Goal: Information Seeking & Learning: Learn about a topic

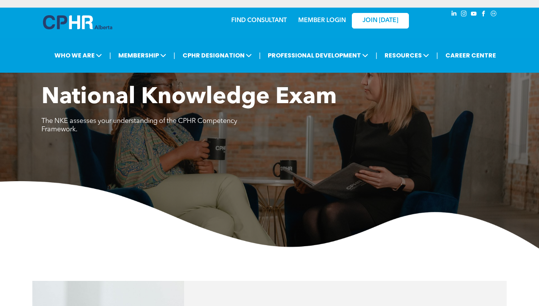
scroll to position [405, 0]
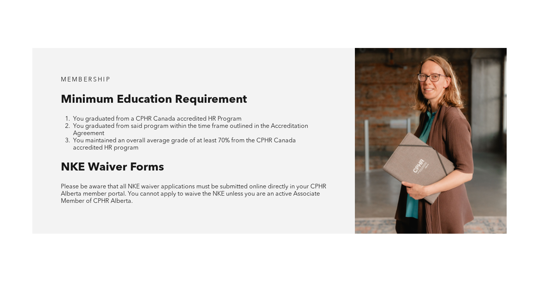
scroll to position [673, 0]
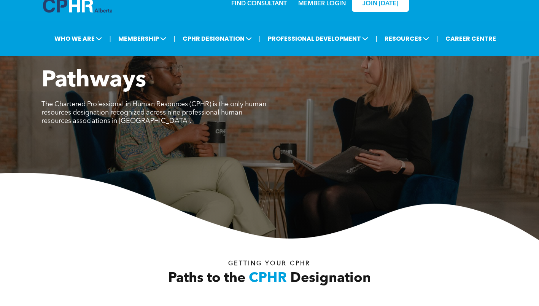
scroll to position [228, 0]
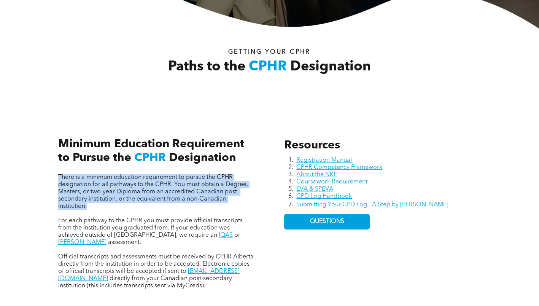
click at [84, 189] on span "There is a minimum education requirement to pursue the CPHR designation for all…" at bounding box center [153, 191] width 190 height 35
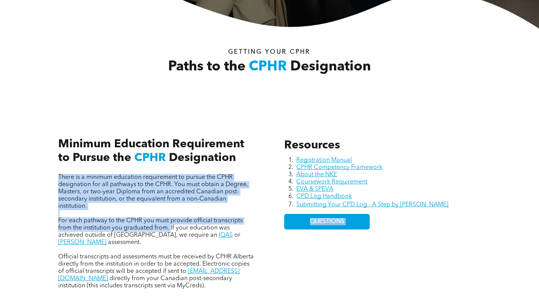
drag, startPoint x: 170, startPoint y: 227, endPoint x: 276, endPoint y: 238, distance: 106.6
click at [276, 238] on div "Resources Registration Manual CPHR Competency Framework About the NKE Coursewor…" at bounding box center [269, 206] width 456 height 202
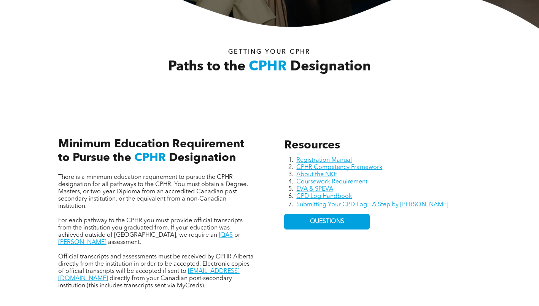
drag, startPoint x: 276, startPoint y: 238, endPoint x: 248, endPoint y: 236, distance: 28.6
click at [141, 239] on span "assessment." at bounding box center [124, 242] width 33 height 6
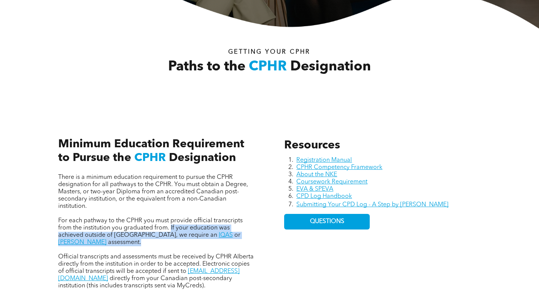
drag, startPoint x: 252, startPoint y: 236, endPoint x: 170, endPoint y: 228, distance: 82.5
click at [170, 228] on p "For each pathway to the CPHR you must provide official transcripts from the ins…" at bounding box center [156, 231] width 197 height 29
copy p "If your education was achieved outside of Canada, we require an IQAS or WES ass…"
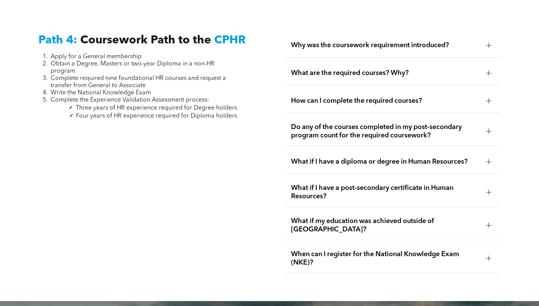
scroll to position [2224, 0]
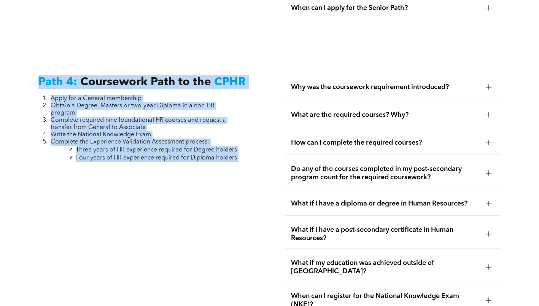
drag, startPoint x: 245, startPoint y: 139, endPoint x: 35, endPoint y: 59, distance: 224.4
click at [35, 69] on div "Path 4: Coursework Path to the CPHR Apply for a General membership Obtain a Deg…" at bounding box center [146, 195] width 228 height 252
copy div "Path 4: Coursework Path to the CPHR Apply for a General membership Obtain a Deg…"
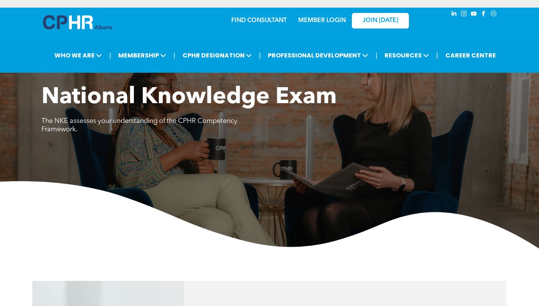
scroll to position [440, 0]
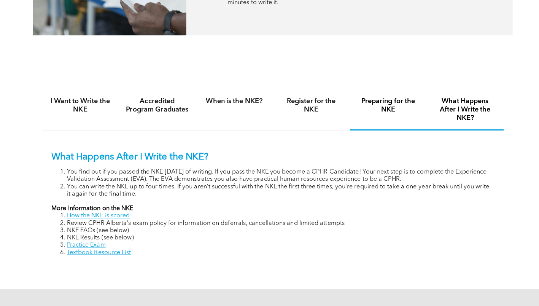
click at [353, 127] on div "Preparing for the NKE" at bounding box center [384, 112] width 76 height 40
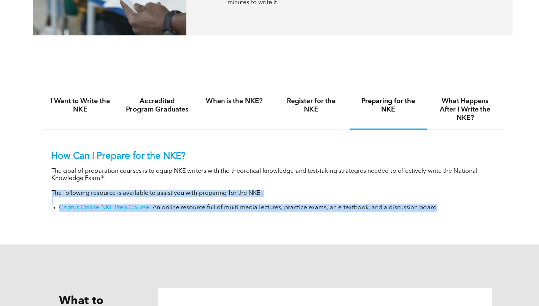
drag, startPoint x: 39, startPoint y: 194, endPoint x: 443, endPoint y: 208, distance: 404.4
click at [443, 208] on div "I Want to Write the NKE Accredited Program Graduates When is the NKE? Register …" at bounding box center [269, 158] width 539 height 174
copy div "The following resource is available to assist you with preparing for the NKE: C…"
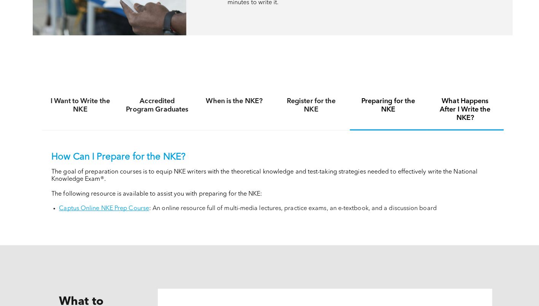
drag, startPoint x: 463, startPoint y: 110, endPoint x: 181, endPoint y: 202, distance: 297.0
click at [463, 110] on h4 "What Happens After I Write the NKE?" at bounding box center [459, 111] width 62 height 25
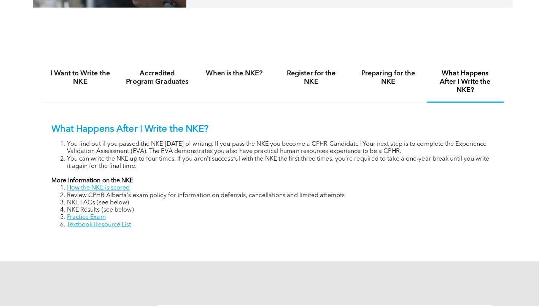
scroll to position [514, 0]
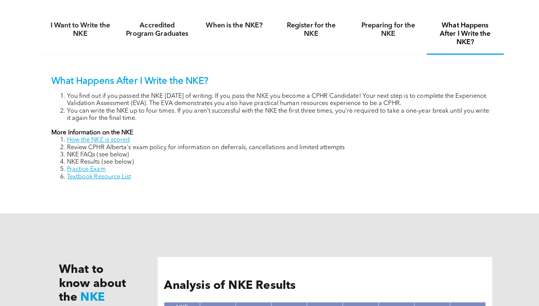
drag, startPoint x: 151, startPoint y: 179, endPoint x: 68, endPoint y: 176, distance: 83.3
click at [68, 176] on li "Textbook Resource List" at bounding box center [277, 178] width 422 height 7
click at [170, 195] on div "I Want to Write the NKE Accredited Program Graduates When is the NKE? Register …" at bounding box center [269, 104] width 456 height 203
click at [142, 175] on li "Textbook Resource List" at bounding box center [277, 178] width 422 height 7
click at [138, 176] on li "Textbook Resource List" at bounding box center [277, 178] width 422 height 7
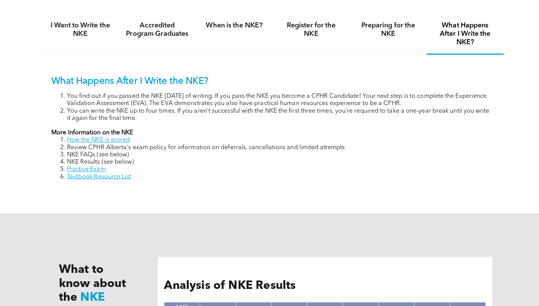
drag, startPoint x: 91, startPoint y: 175, endPoint x: 65, endPoint y: 175, distance: 26.6
click at [66, 175] on li "Textbook Resource List" at bounding box center [277, 178] width 422 height 7
copy link "Textbook Resource List"
drag, startPoint x: 374, startPoint y: 39, endPoint x: 144, endPoint y: 135, distance: 249.1
click at [374, 39] on h4 "Preparing for the NKE" at bounding box center [383, 32] width 62 height 17
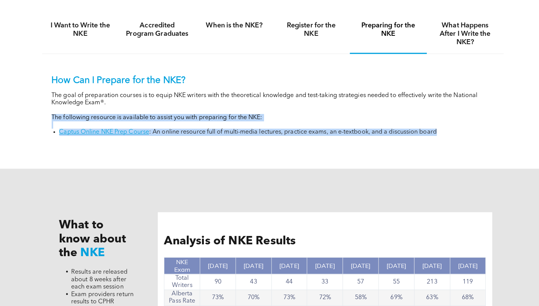
drag, startPoint x: 43, startPoint y: 116, endPoint x: 464, endPoint y: 151, distance: 422.3
click at [464, 151] on div "I Want to Write the NKE Accredited Program Graduates When is the NKE? Register …" at bounding box center [269, 82] width 456 height 159
copy div "The following resource is available to assist you with preparing for the NKE: C…"
click at [160, 117] on p "The following resource is available to assist you with preparing for the NKE:" at bounding box center [269, 119] width 437 height 7
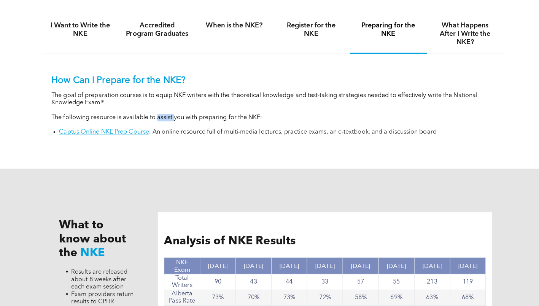
click at [160, 117] on p "The following resource is available to assist you with preparing for the NKE:" at bounding box center [269, 119] width 437 height 7
click at [221, 133] on li "Captus Online NKE Prep Course : An online resource full of multi-media lectures…" at bounding box center [274, 133] width 430 height 7
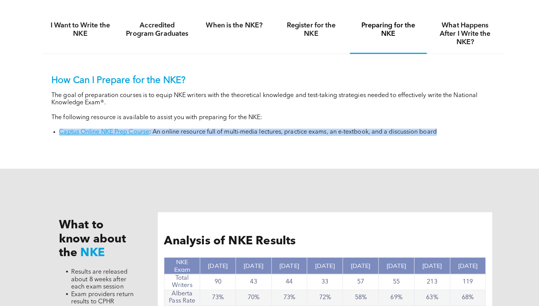
click at [221, 133] on li "Captus Online NKE Prep Course : An online resource full of multi-media lectures…" at bounding box center [274, 133] width 430 height 7
copy div "Captus Online NKE Prep Course : An online resource full of multi-media lectures…"
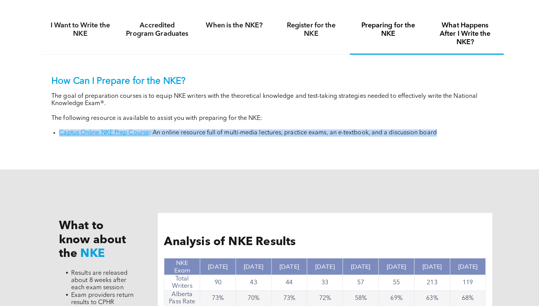
click at [447, 33] on h4 "What Happens After I Write the NKE?" at bounding box center [459, 36] width 62 height 25
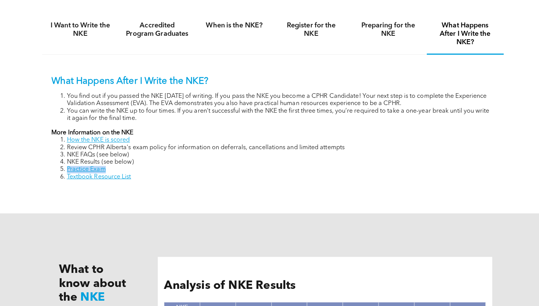
drag, startPoint x: 88, startPoint y: 167, endPoint x: 64, endPoint y: 170, distance: 24.1
click at [66, 170] on li "Practice Exam" at bounding box center [277, 170] width 422 height 7
copy link "Practice Exam"
drag, startPoint x: 438, startPoint y: 37, endPoint x: 392, endPoint y: 40, distance: 46.1
click at [438, 37] on h4 "What Happens After I Write the NKE?" at bounding box center [459, 36] width 62 height 25
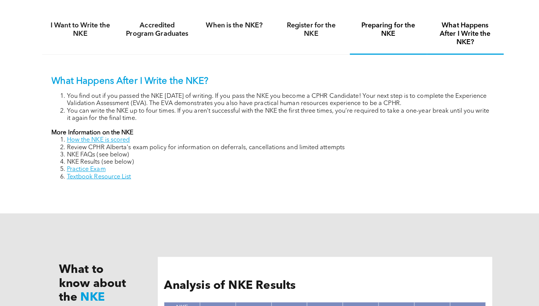
click at [382, 34] on h4 "Preparing for the NKE" at bounding box center [383, 32] width 62 height 17
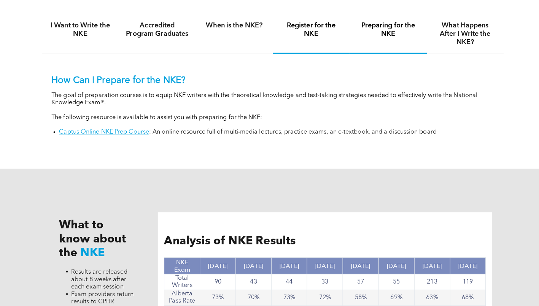
click at [286, 34] on h4 "Register for the NKE" at bounding box center [307, 32] width 62 height 17
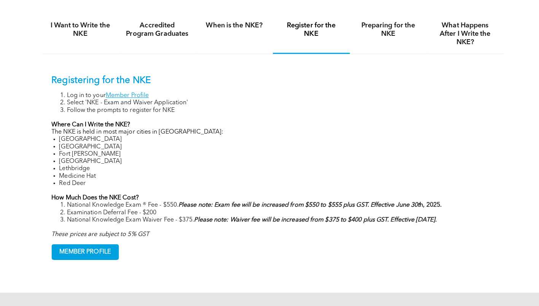
click at [211, 57] on div "Registering for the NKE Log in to your Member Profile Select 'NKE - Exam and Wa…" at bounding box center [269, 163] width 456 height 213
click at [234, 33] on div "When is the NKE?" at bounding box center [232, 36] width 76 height 39
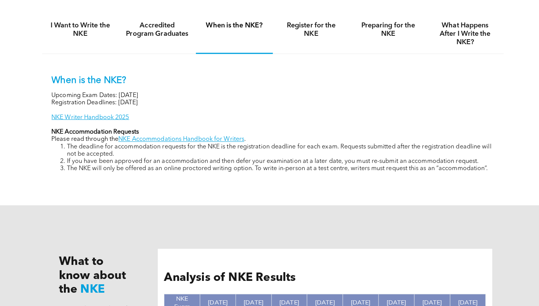
click at [167, 138] on link "NKE Accommodations Handbook for Writers" at bounding box center [179, 141] width 124 height 6
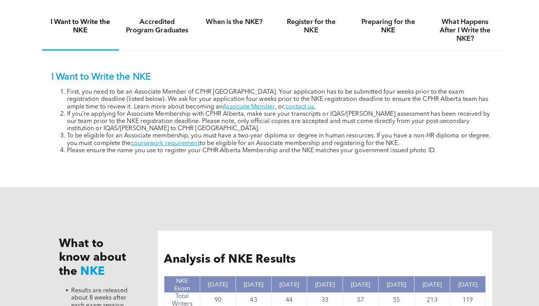
scroll to position [514, 0]
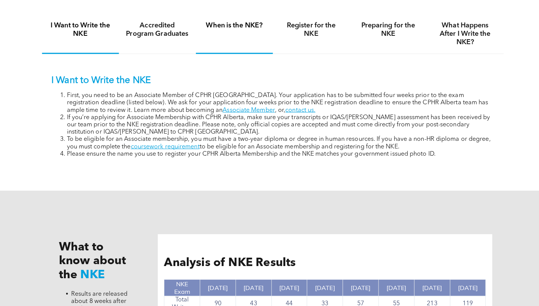
click at [238, 28] on h4 "When is the NKE?" at bounding box center [231, 28] width 62 height 8
